Goal: Find specific page/section: Find specific page/section

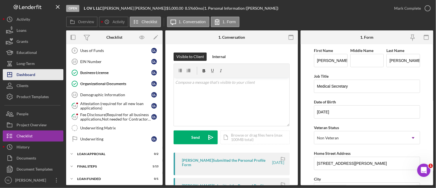
click at [32, 71] on div "Dashboard" at bounding box center [26, 75] width 19 height 12
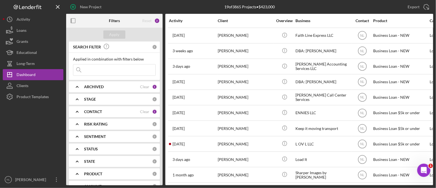
click at [102, 108] on div "CONTACT Clear 1" at bounding box center [120, 111] width 73 height 11
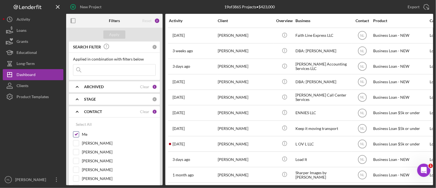
click at [76, 132] on input "Me" at bounding box center [76, 134] width 6 height 6
checkbox input "false"
click at [87, 85] on b "ARCHIVED" at bounding box center [94, 86] width 20 height 4
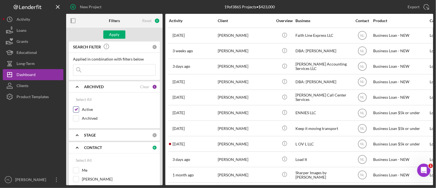
click at [80, 108] on div "Active" at bounding box center [114, 110] width 83 height 9
click at [77, 108] on input "Active" at bounding box center [76, 109] width 6 height 6
checkbox input "false"
click at [91, 71] on input at bounding box center [114, 69] width 82 height 11
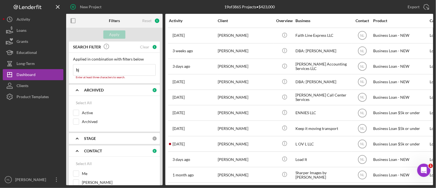
type input "b"
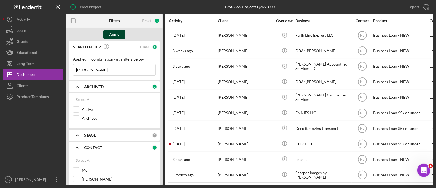
type input "[PERSON_NAME]"
click at [114, 36] on div "Apply" at bounding box center [115, 34] width 10 height 8
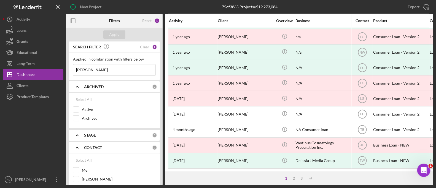
scroll to position [248, 0]
